Goal: Check status: Check status

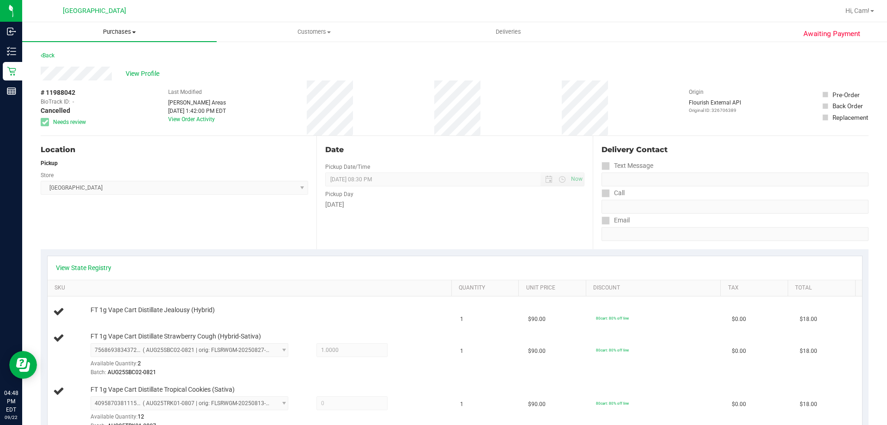
click at [125, 31] on span "Purchases" at bounding box center [119, 32] width 195 height 8
click at [64, 74] on span "All purchases" at bounding box center [55, 78] width 66 height 8
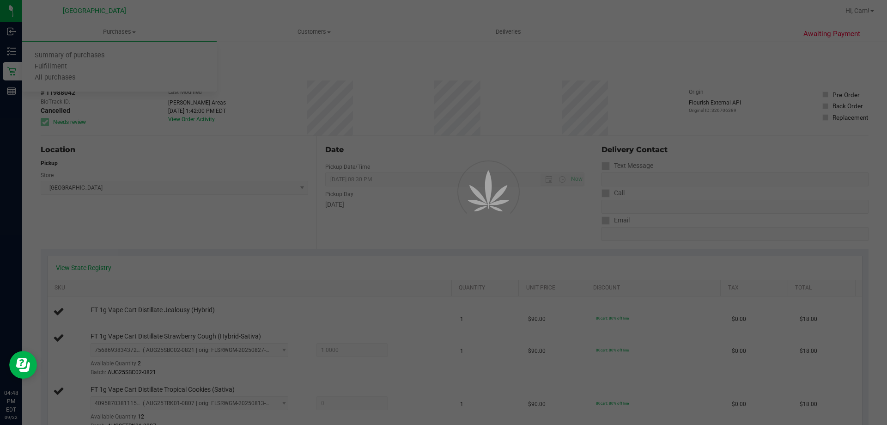
click at [122, 33] on div at bounding box center [443, 212] width 887 height 425
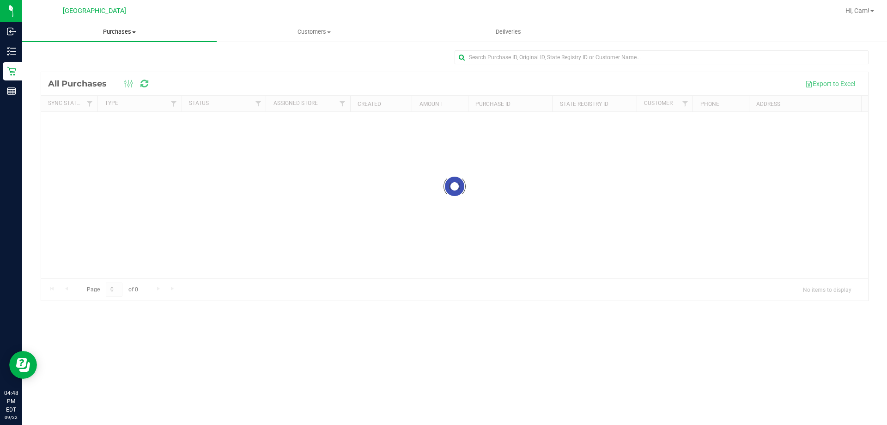
click at [111, 37] on uib-tab-heading "Purchases Summary of purchases Fulfillment All purchases" at bounding box center [119, 31] width 195 height 19
click at [57, 64] on span "Fulfillment" at bounding box center [50, 67] width 57 height 8
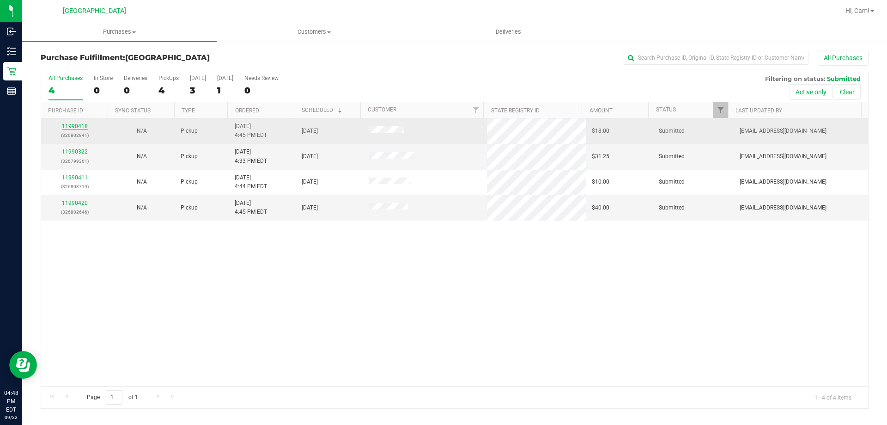
click at [80, 126] on link "11990418" at bounding box center [75, 126] width 26 height 6
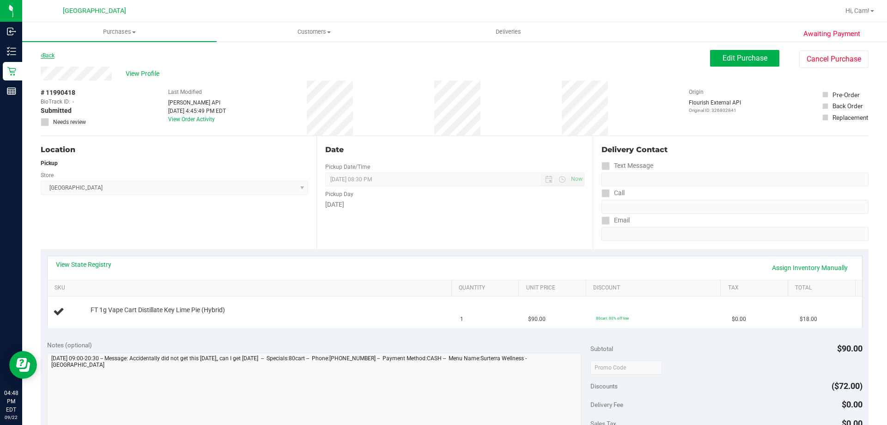
click at [49, 56] on link "Back" at bounding box center [48, 55] width 14 height 6
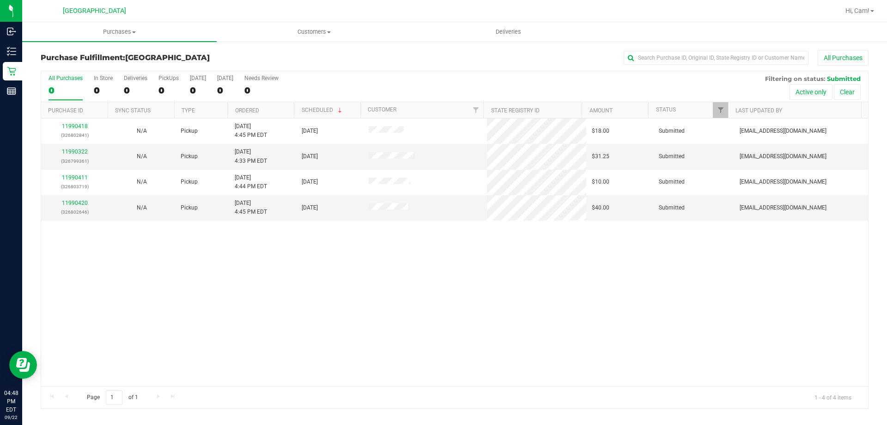
drag, startPoint x: 180, startPoint y: 235, endPoint x: 186, endPoint y: 240, distance: 8.2
click at [181, 237] on div "11990418 (326802841) N/A Pickup [DATE] 4:45 PM EDT 9/23/2025 $18.00 Submitted […" at bounding box center [454, 252] width 827 height 268
click at [301, 317] on div "11990418 (326802841) N/A Pickup [DATE] 4:45 PM EDT 9/23/2025 $18.00 Submitted […" at bounding box center [454, 252] width 827 height 268
